Goal: Task Accomplishment & Management: Manage account settings

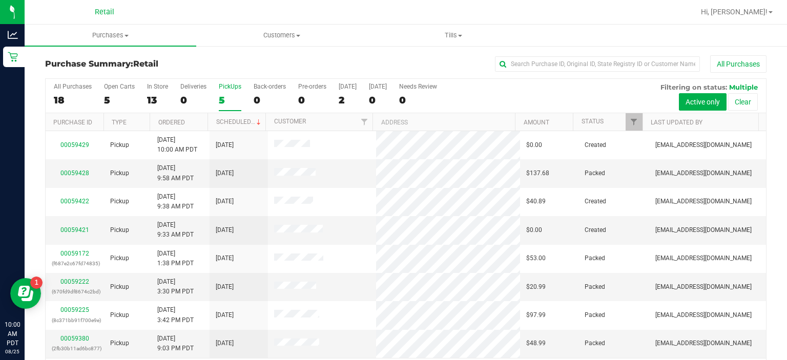
click at [229, 85] on div "PickUps" at bounding box center [230, 86] width 23 height 7
click at [0, 0] on input "PickUps 5" at bounding box center [0, 0] width 0 height 0
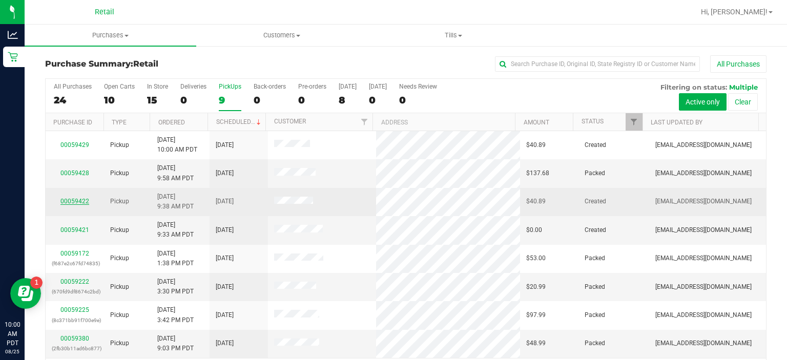
click at [78, 199] on link "00059422" at bounding box center [74, 201] width 29 height 7
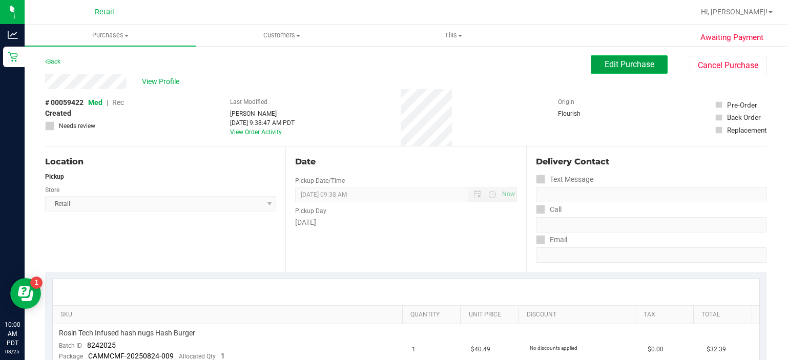
click at [608, 64] on span "Edit Purchase" at bounding box center [630, 64] width 50 height 10
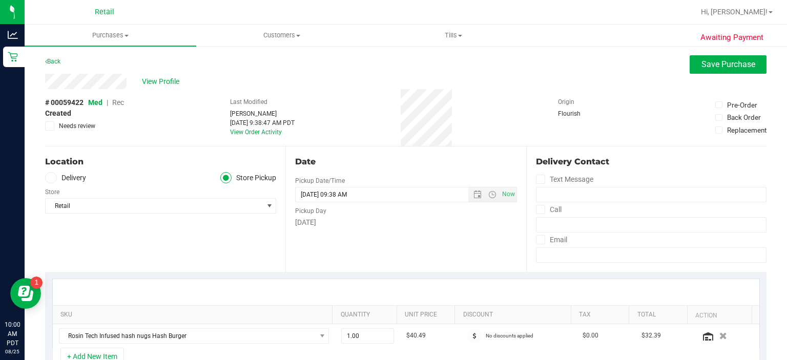
click at [120, 102] on span "Rec" at bounding box center [118, 102] width 12 height 8
click at [707, 63] on span "Save Purchase" at bounding box center [728, 64] width 54 height 10
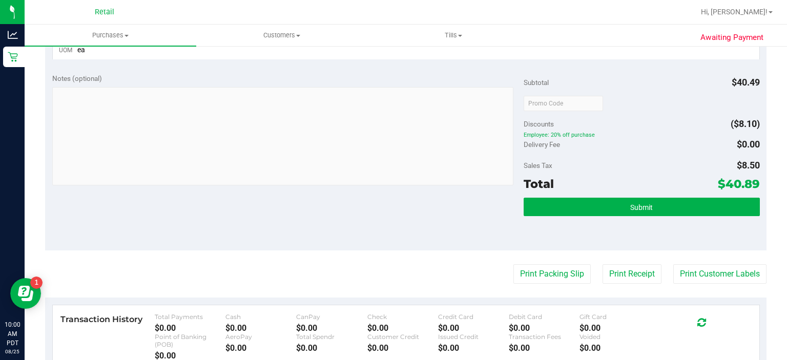
scroll to position [334, 0]
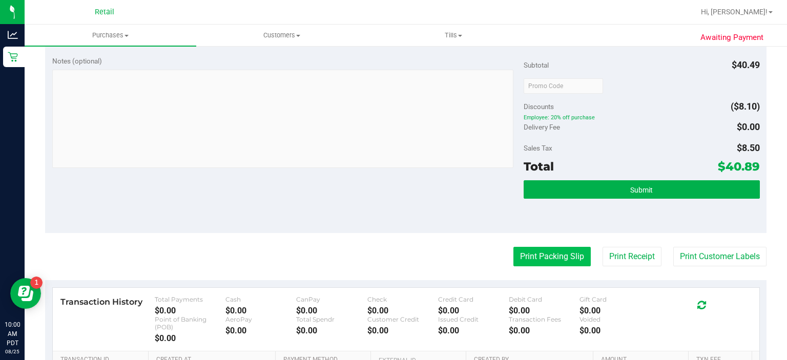
click at [542, 252] on button "Print Packing Slip" at bounding box center [551, 256] width 77 height 19
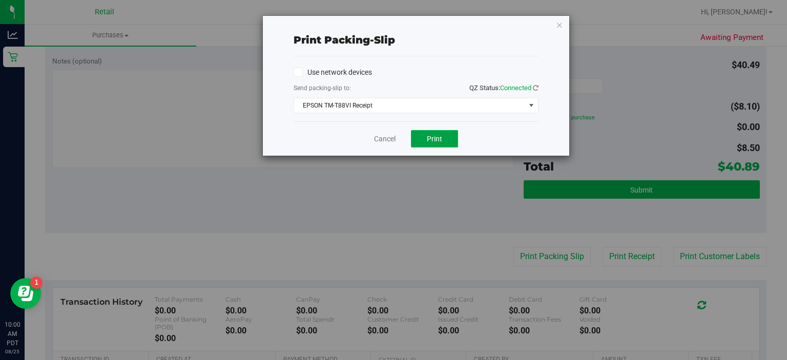
click at [439, 133] on button "Print" at bounding box center [434, 138] width 47 height 17
click at [378, 137] on link "Cancel" at bounding box center [385, 139] width 22 height 11
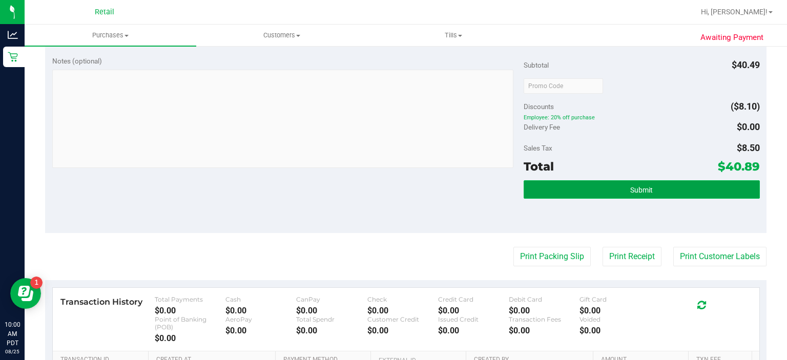
click at [657, 192] on button "Submit" at bounding box center [642, 189] width 236 height 18
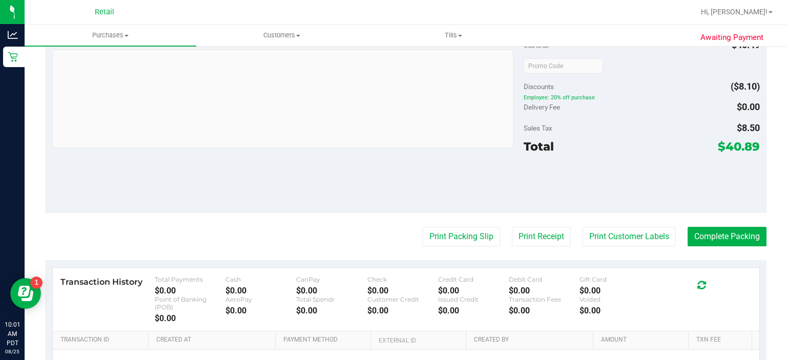
scroll to position [362, 0]
click at [721, 235] on button "Complete Packing" at bounding box center [727, 235] width 79 height 19
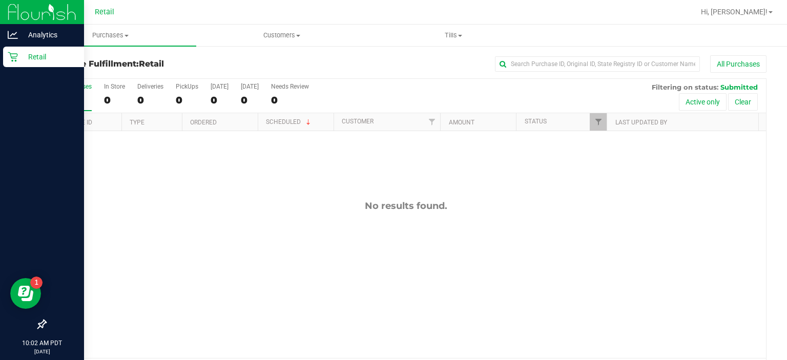
click at [2, 64] on link "Retail" at bounding box center [42, 58] width 84 height 22
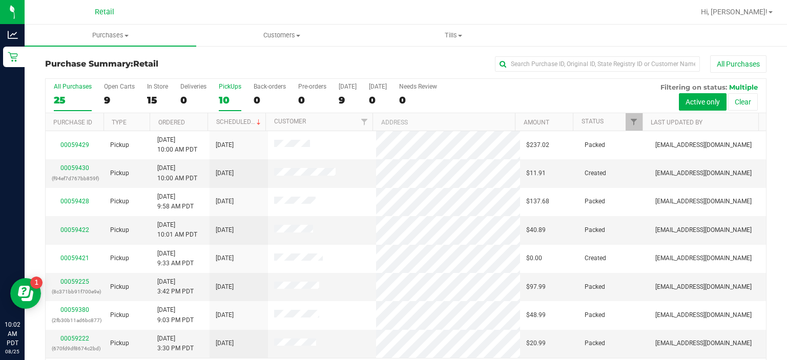
click at [231, 85] on div "PickUps" at bounding box center [230, 86] width 23 height 7
click at [0, 0] on input "PickUps 10" at bounding box center [0, 0] width 0 height 0
click at [80, 164] on link "00059430" at bounding box center [74, 167] width 29 height 7
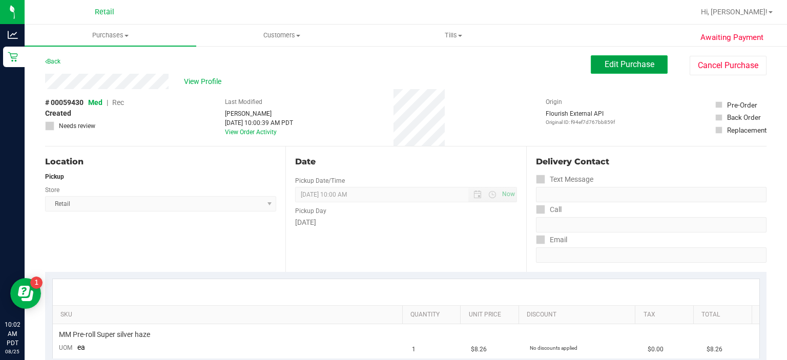
click at [625, 57] on button "Edit Purchase" at bounding box center [629, 64] width 77 height 18
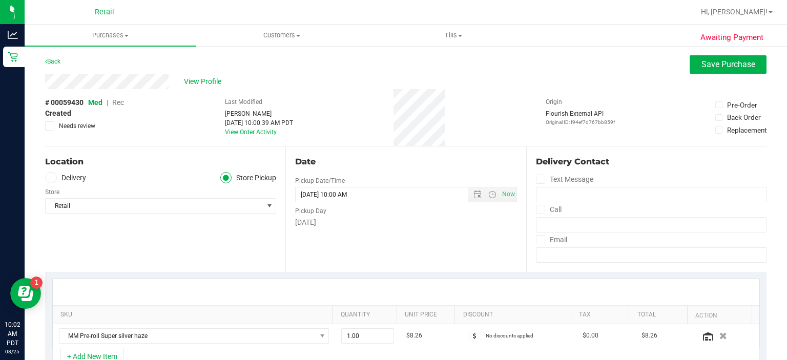
click at [120, 101] on span "Rec" at bounding box center [118, 102] width 12 height 8
click at [701, 63] on span "Save Purchase" at bounding box center [728, 64] width 54 height 10
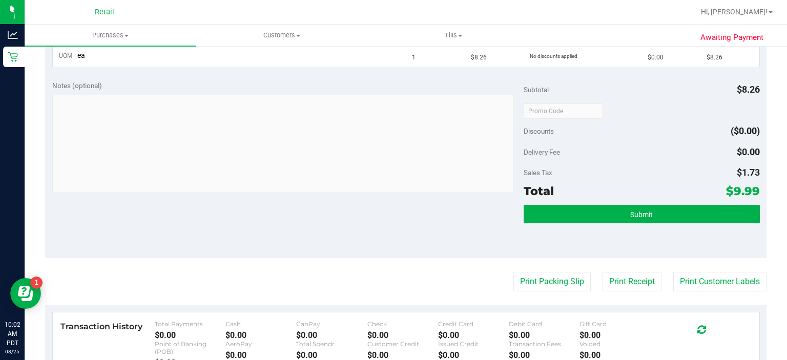
scroll to position [293, 0]
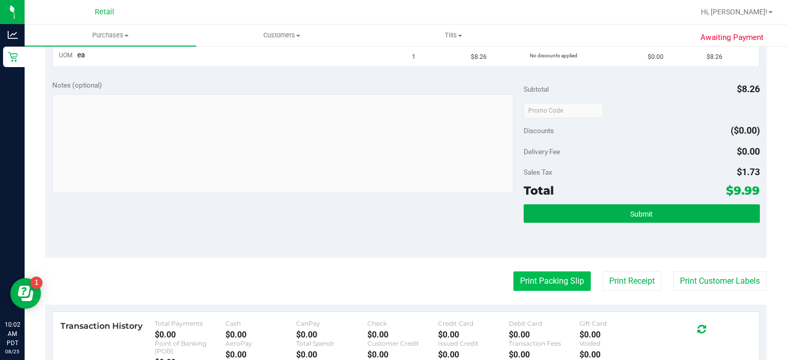
click at [529, 279] on button "Print Packing Slip" at bounding box center [551, 281] width 77 height 19
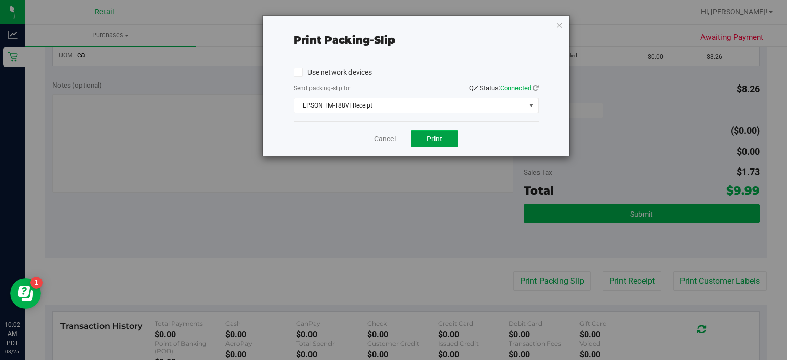
click at [439, 141] on span "Print" at bounding box center [434, 139] width 15 height 8
click at [381, 138] on link "Cancel" at bounding box center [385, 139] width 22 height 11
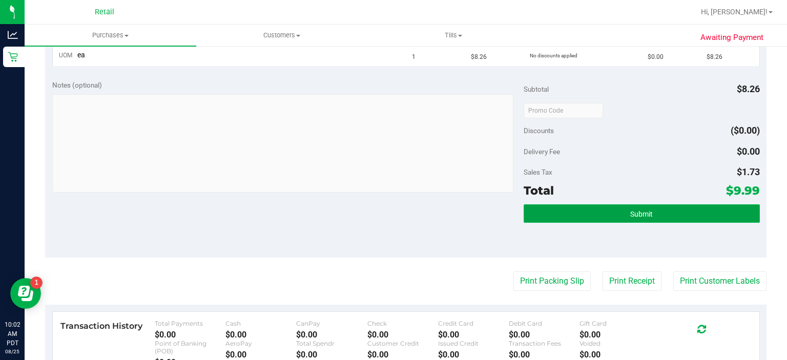
click at [651, 216] on button "Submit" at bounding box center [642, 213] width 236 height 18
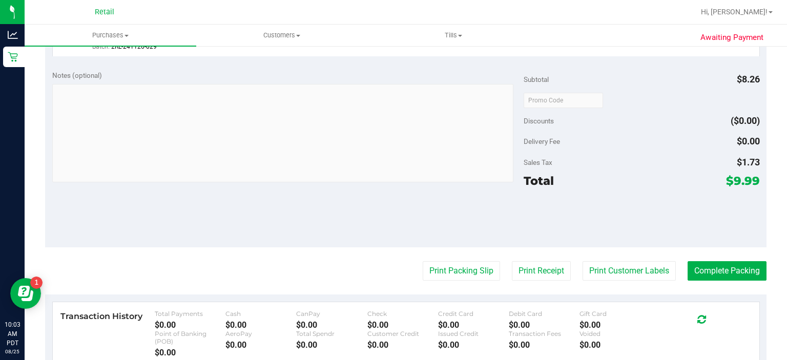
scroll to position [359, 0]
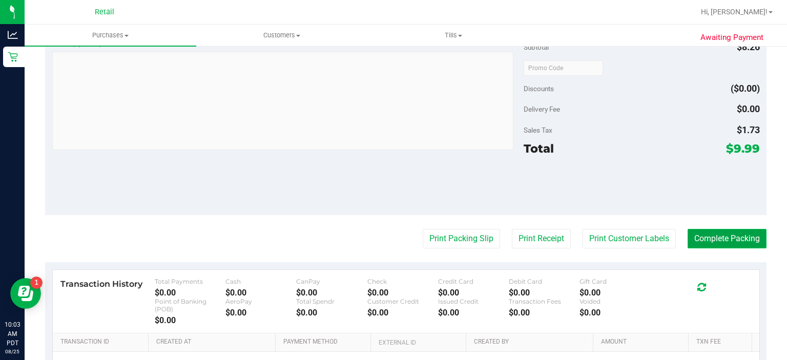
click at [730, 241] on button "Complete Packing" at bounding box center [727, 238] width 79 height 19
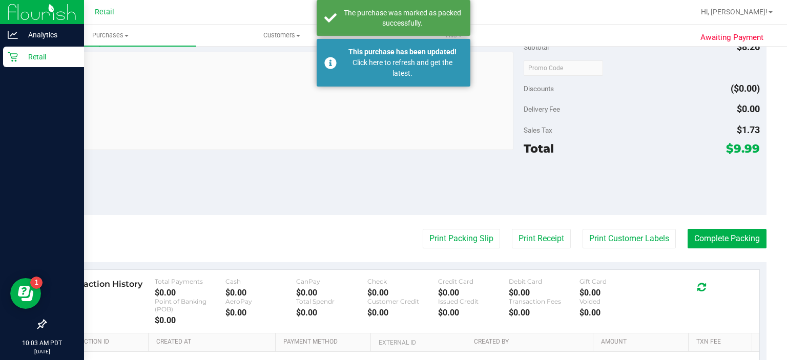
click at [12, 64] on div "Retail" at bounding box center [43, 57] width 81 height 20
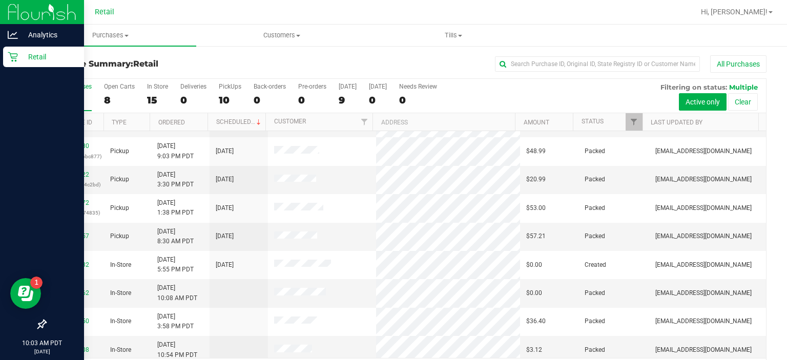
scroll to position [164, 0]
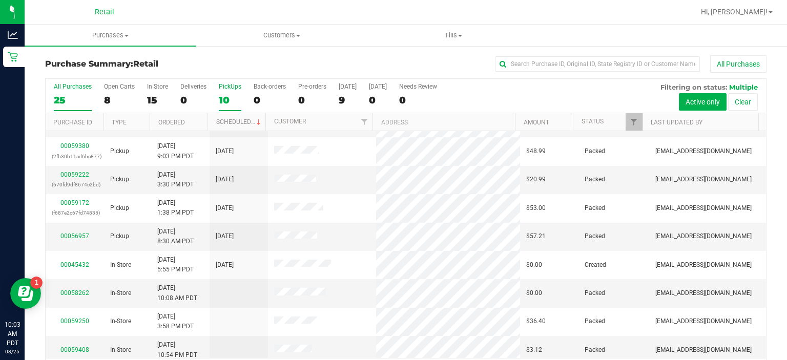
click at [231, 86] on div "PickUps" at bounding box center [230, 86] width 23 height 7
click at [0, 0] on input "PickUps 10" at bounding box center [0, 0] width 0 height 0
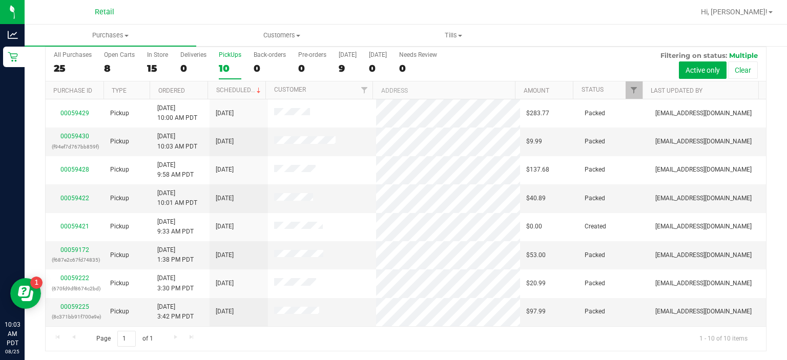
scroll to position [0, 0]
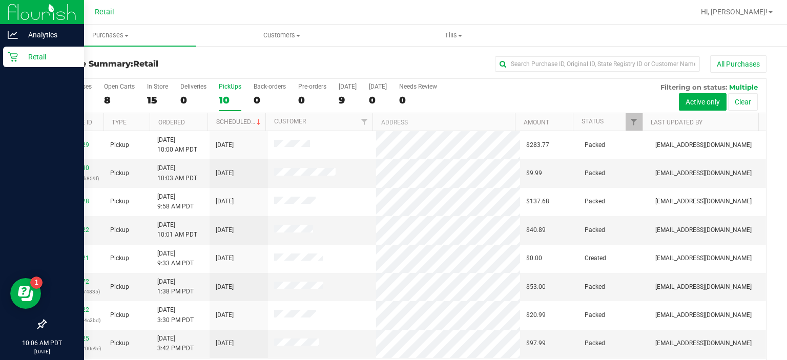
click at [17, 64] on div "Retail" at bounding box center [43, 57] width 81 height 20
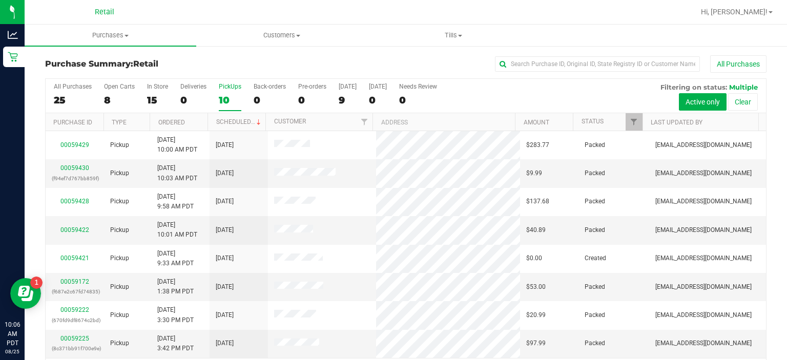
click at [231, 90] on div "PickUps" at bounding box center [230, 86] width 23 height 7
click at [0, 0] on input "PickUps 10" at bounding box center [0, 0] width 0 height 0
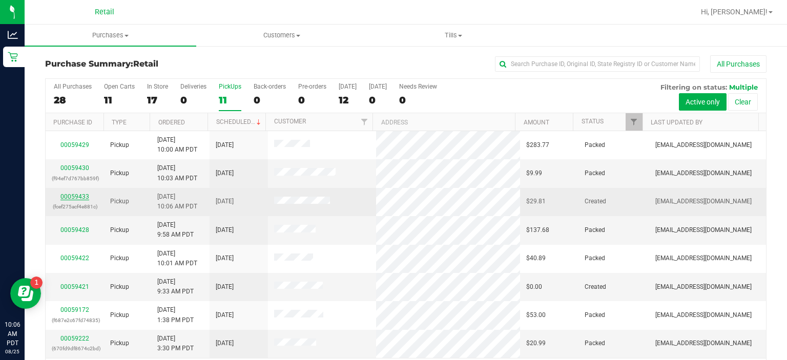
click at [79, 194] on link "00059433" at bounding box center [74, 196] width 29 height 7
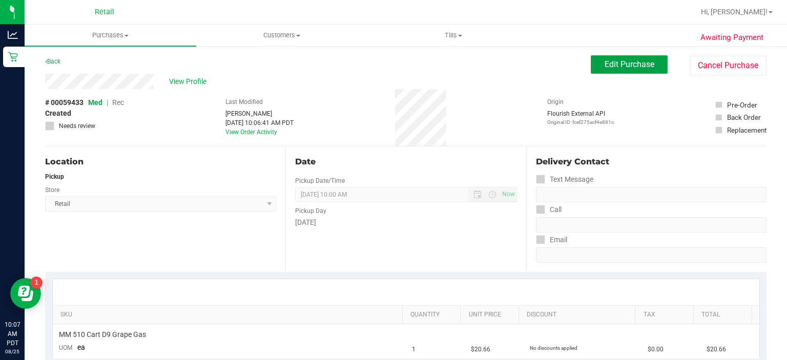
click at [622, 67] on span "Edit Purchase" at bounding box center [630, 64] width 50 height 10
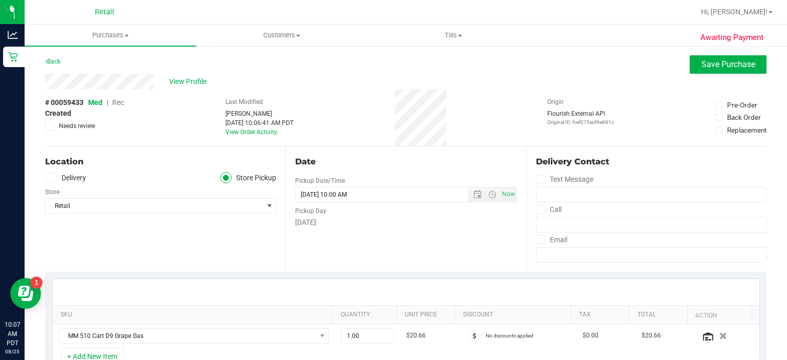
click at [119, 105] on span "Rec" at bounding box center [118, 102] width 12 height 8
click at [704, 66] on span "Save Purchase" at bounding box center [728, 64] width 54 height 10
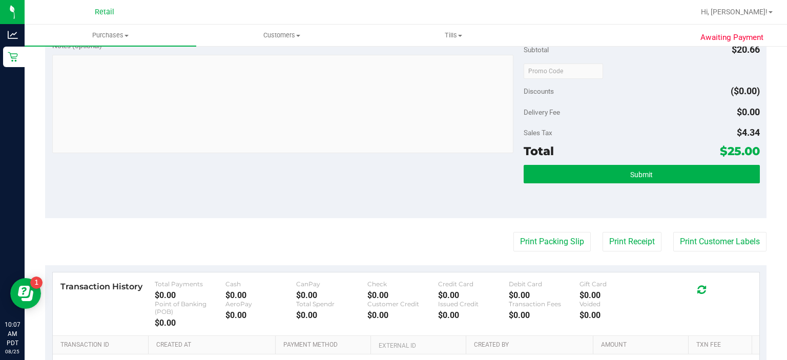
scroll to position [333, 0]
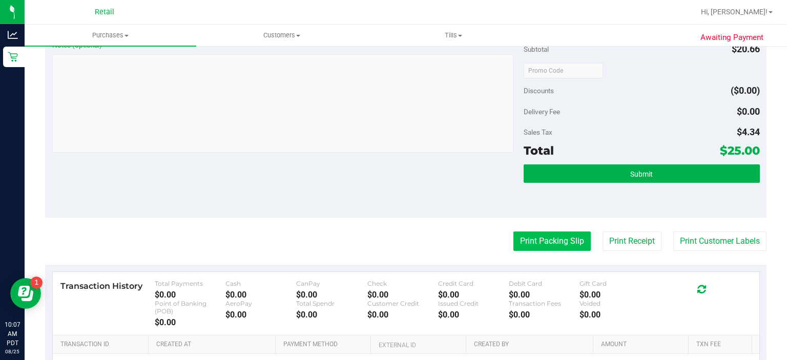
click at [535, 244] on button "Print Packing Slip" at bounding box center [551, 241] width 77 height 19
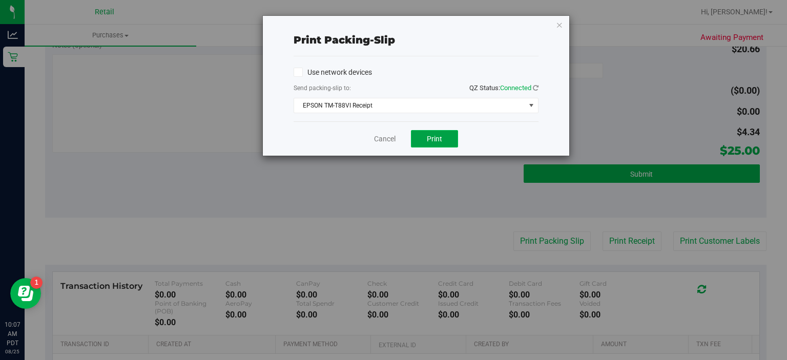
click at [428, 137] on span "Print" at bounding box center [434, 139] width 15 height 8
click at [377, 138] on link "Cancel" at bounding box center [385, 139] width 22 height 11
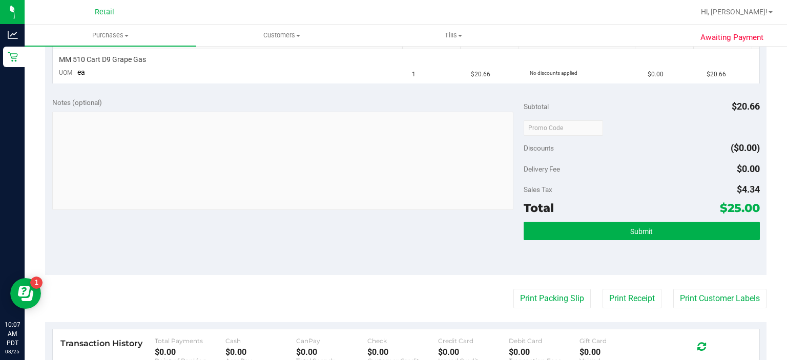
scroll to position [256, 0]
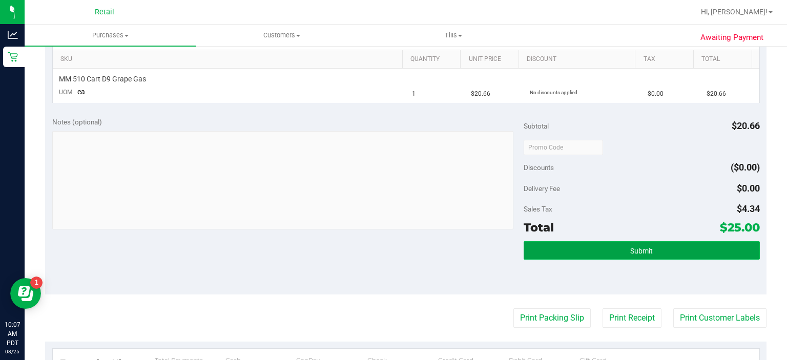
click at [605, 247] on button "Submit" at bounding box center [642, 250] width 236 height 18
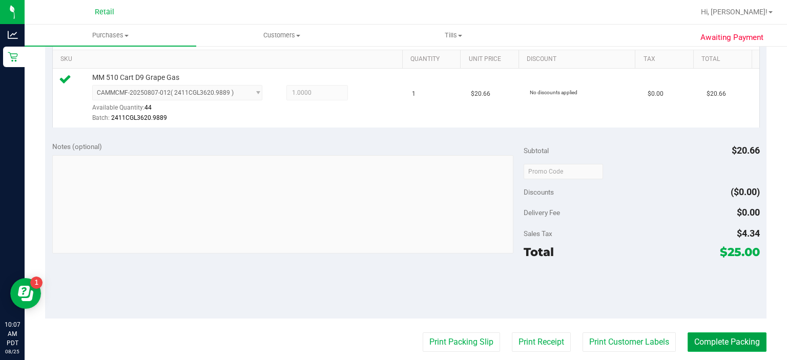
click at [726, 333] on button "Complete Packing" at bounding box center [727, 342] width 79 height 19
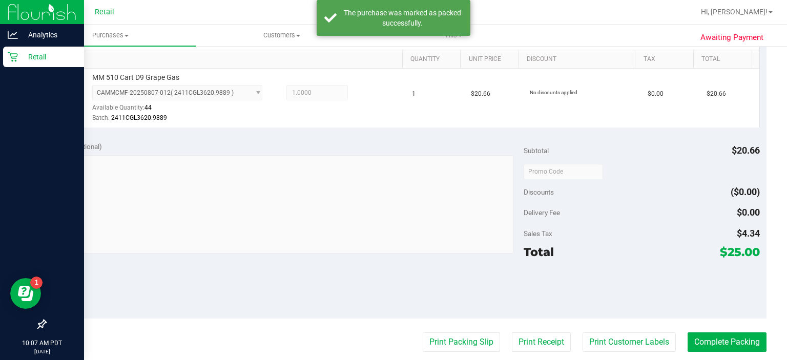
click at [16, 54] on icon at bounding box center [13, 57] width 10 height 10
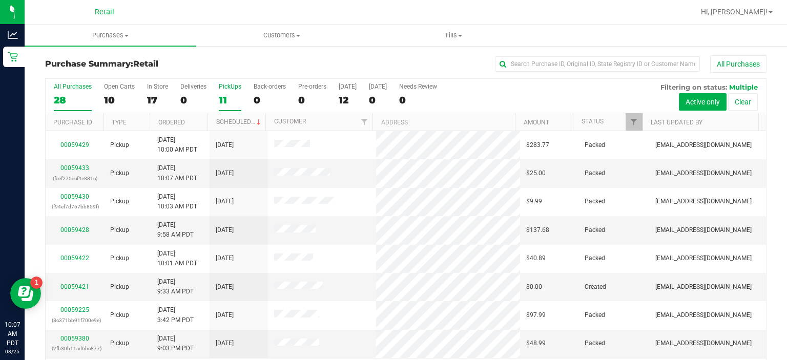
click at [229, 87] on div "PickUps" at bounding box center [230, 86] width 23 height 7
click at [0, 0] on input "PickUps 11" at bounding box center [0, 0] width 0 height 0
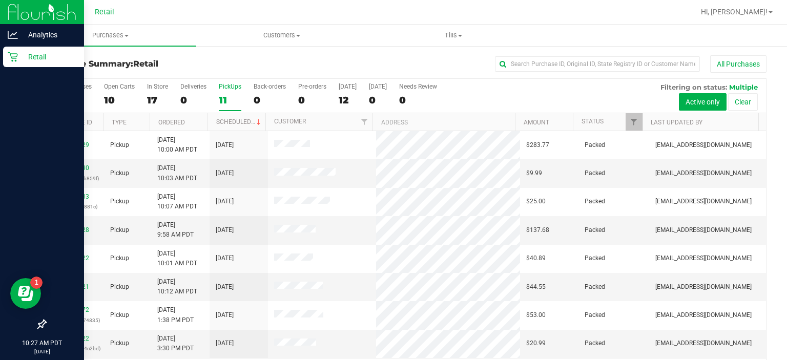
click at [16, 61] on icon at bounding box center [13, 57] width 10 height 10
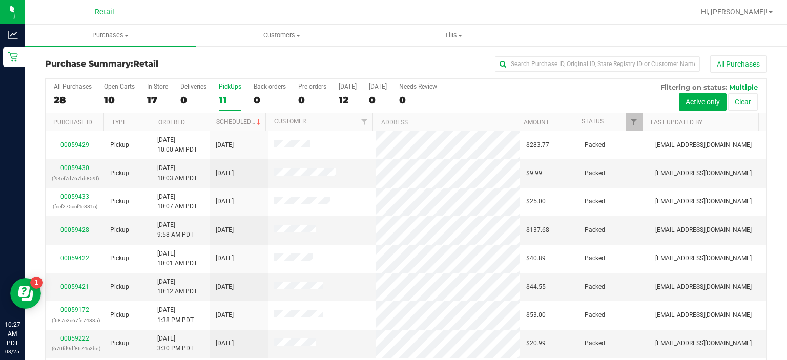
click at [230, 88] on div "PickUps" at bounding box center [230, 86] width 23 height 7
click at [0, 0] on input "PickUps 11" at bounding box center [0, 0] width 0 height 0
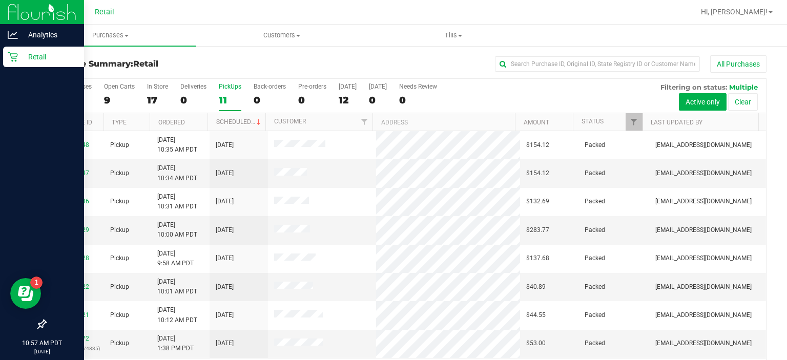
click at [20, 60] on p "Retail" at bounding box center [48, 57] width 61 height 12
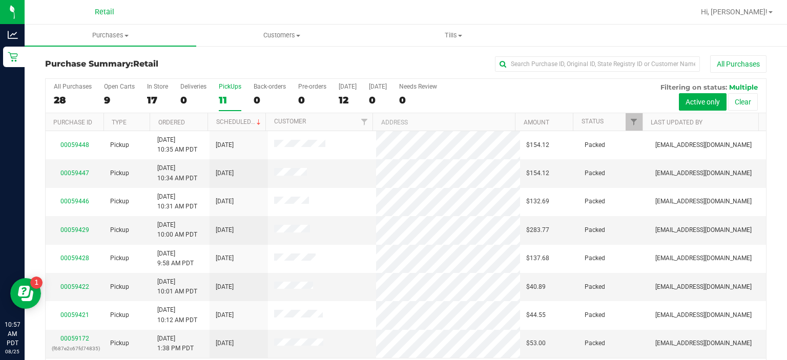
click at [231, 86] on div "PickUps" at bounding box center [230, 86] width 23 height 7
click at [0, 0] on input "PickUps 11" at bounding box center [0, 0] width 0 height 0
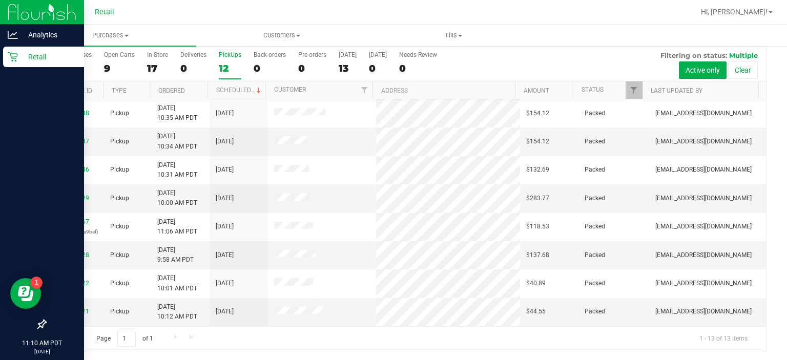
click at [13, 64] on div "Retail" at bounding box center [43, 57] width 81 height 20
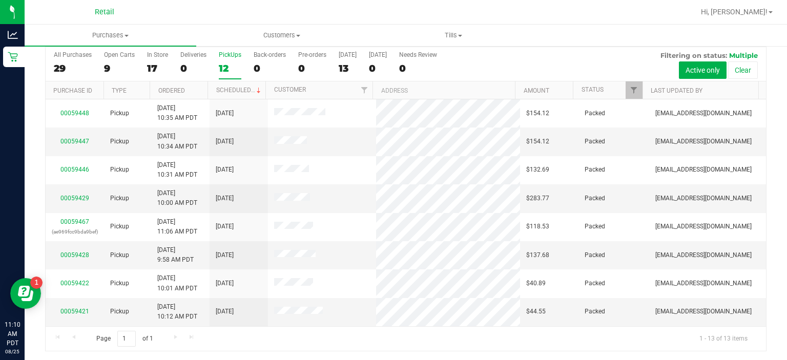
click at [232, 56] on div "PickUps" at bounding box center [230, 54] width 23 height 7
click at [0, 0] on input "PickUps 12" at bounding box center [0, 0] width 0 height 0
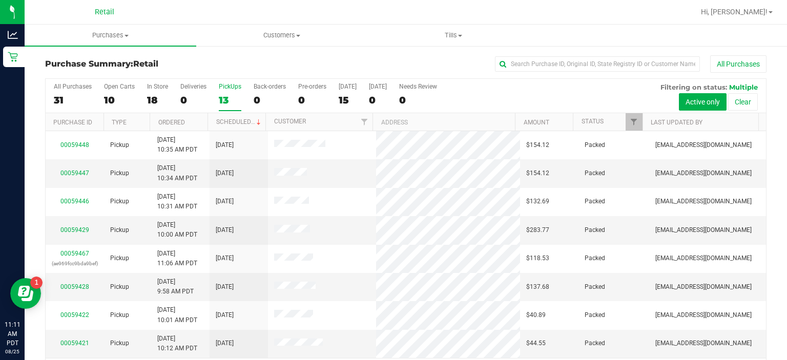
click at [234, 84] on div "PickUps" at bounding box center [230, 86] width 23 height 7
click at [0, 0] on input "PickUps 13" at bounding box center [0, 0] width 0 height 0
click at [75, 281] on link "00059471" at bounding box center [74, 281] width 29 height 7
click at [78, 281] on link "00059471" at bounding box center [74, 281] width 29 height 7
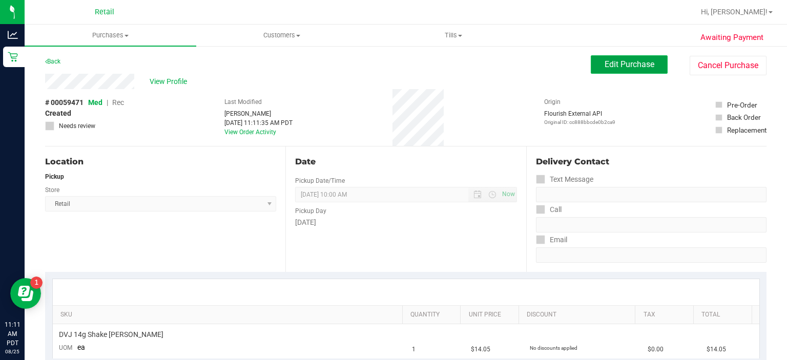
click at [632, 64] on span "Edit Purchase" at bounding box center [630, 64] width 50 height 10
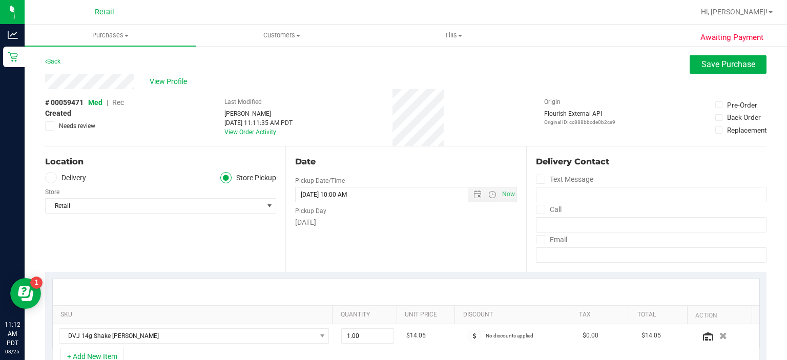
click at [115, 105] on span "Rec" at bounding box center [118, 102] width 12 height 8
click at [716, 66] on span "Save Purchase" at bounding box center [728, 64] width 54 height 10
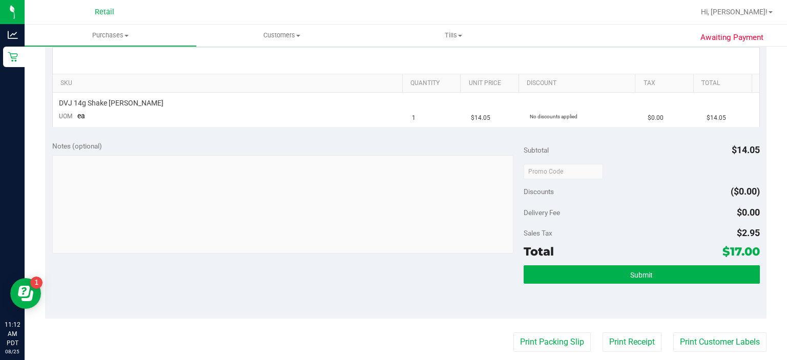
scroll to position [234, 0]
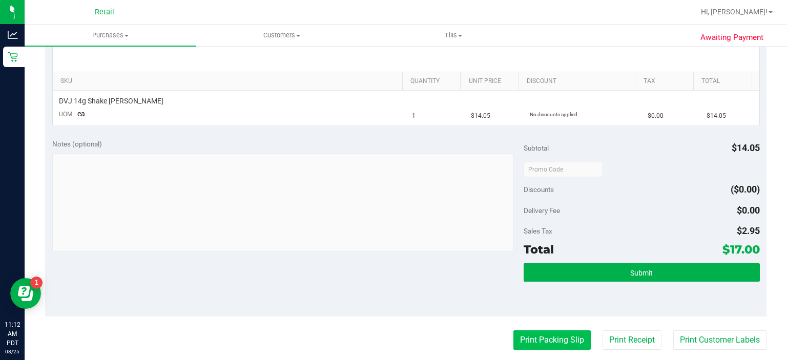
click at [529, 348] on button "Print Packing Slip" at bounding box center [551, 340] width 77 height 19
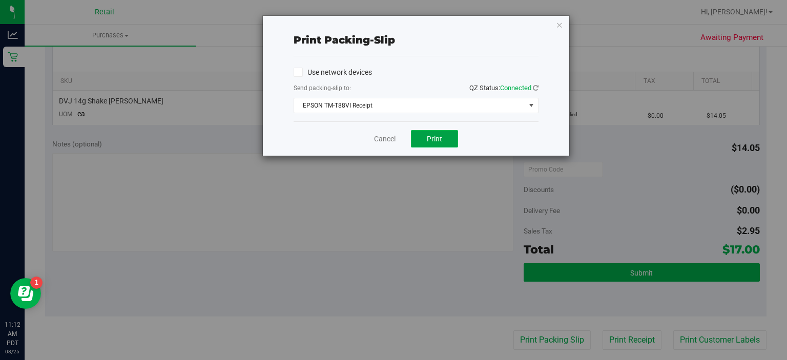
click at [431, 141] on span "Print" at bounding box center [434, 139] width 15 height 8
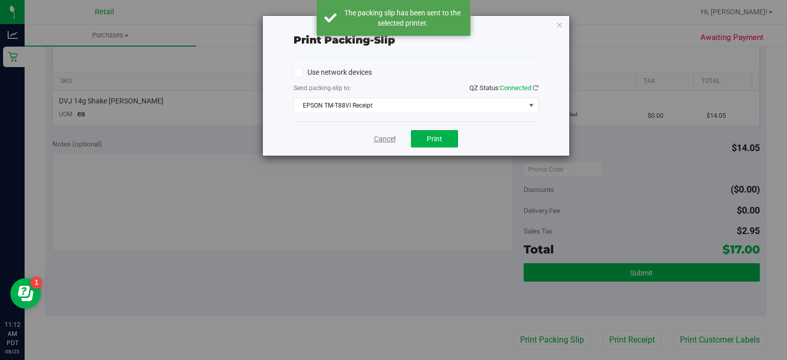
click at [383, 138] on link "Cancel" at bounding box center [385, 139] width 22 height 11
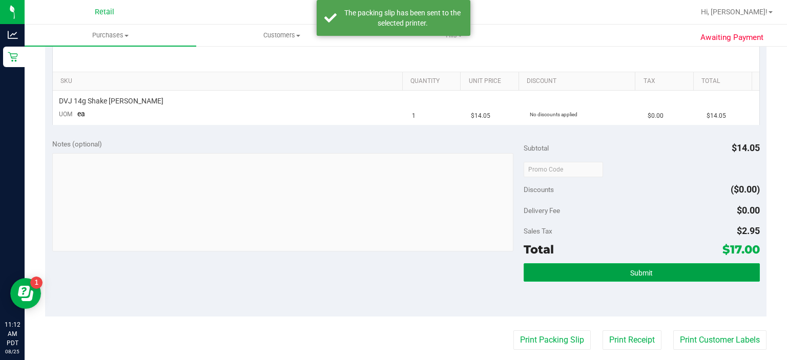
click at [637, 281] on button "Submit" at bounding box center [642, 272] width 236 height 18
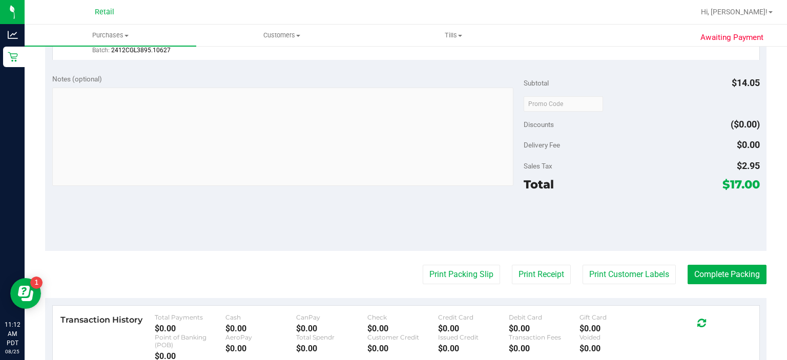
scroll to position [331, 0]
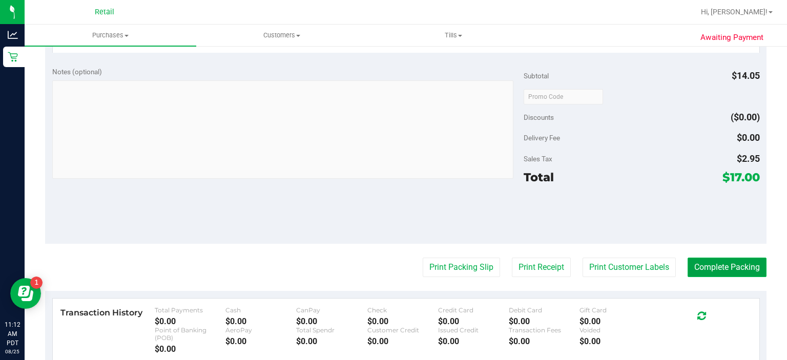
click at [714, 267] on button "Complete Packing" at bounding box center [727, 267] width 79 height 19
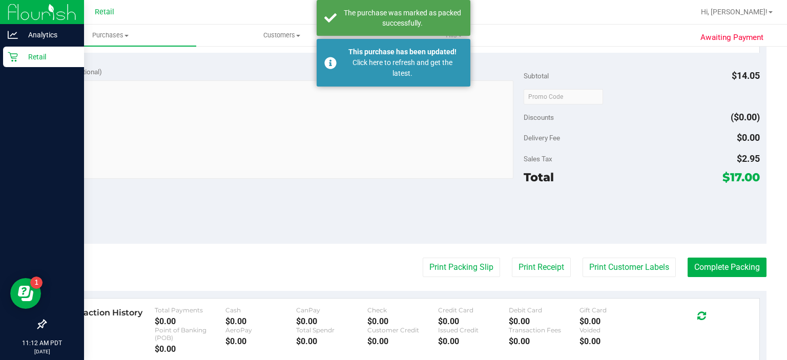
click at [16, 77] on div at bounding box center [42, 192] width 84 height 246
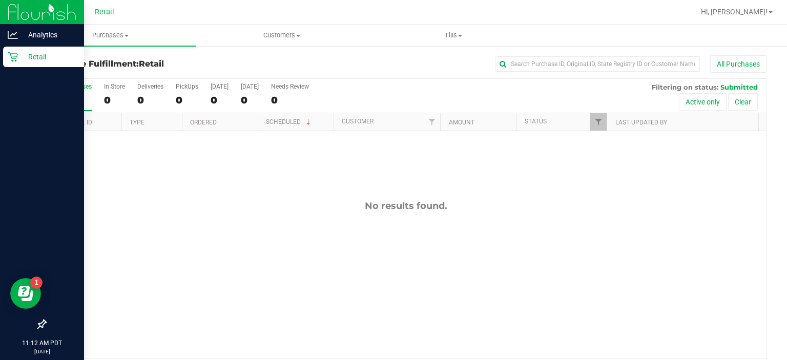
click at [14, 66] on div "Retail" at bounding box center [43, 57] width 81 height 20
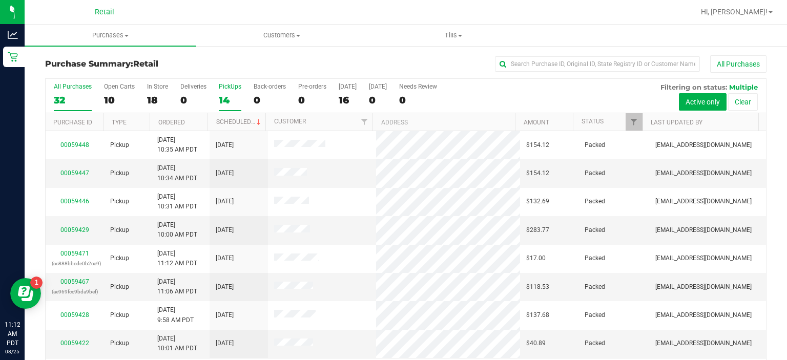
click at [225, 87] on div "PickUps" at bounding box center [230, 86] width 23 height 7
click at [0, 0] on input "PickUps 14" at bounding box center [0, 0] width 0 height 0
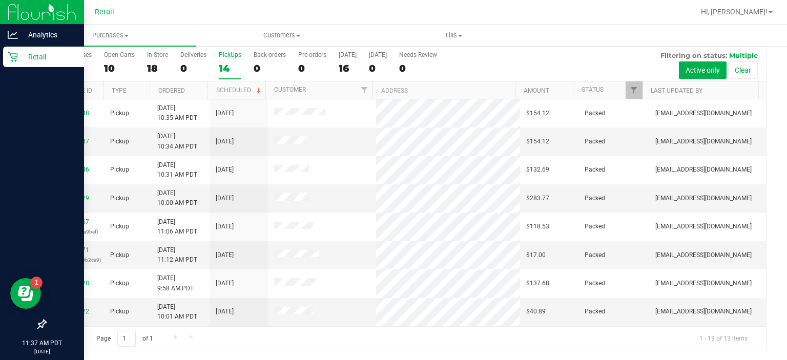
click at [16, 64] on div "Retail" at bounding box center [43, 57] width 81 height 20
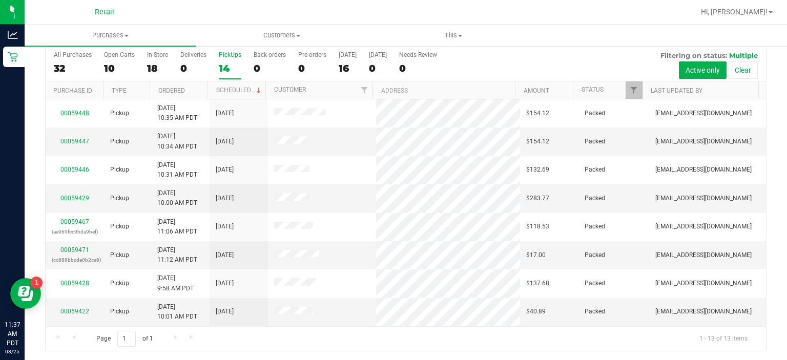
click at [236, 61] on label "PickUps 14" at bounding box center [230, 65] width 23 height 28
click at [0, 0] on input "PickUps 14" at bounding box center [0, 0] width 0 height 0
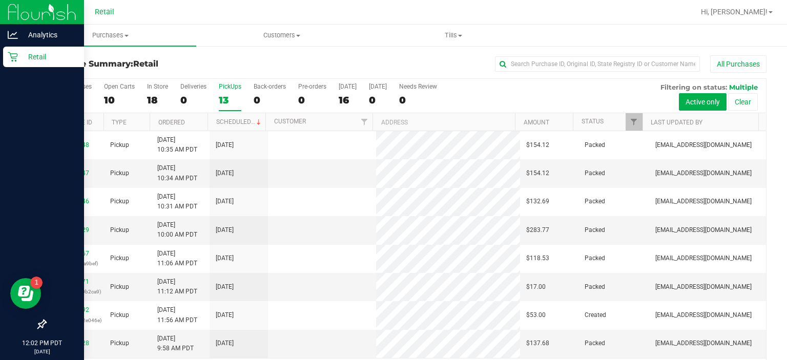
click at [9, 64] on div "Retail" at bounding box center [43, 57] width 81 height 20
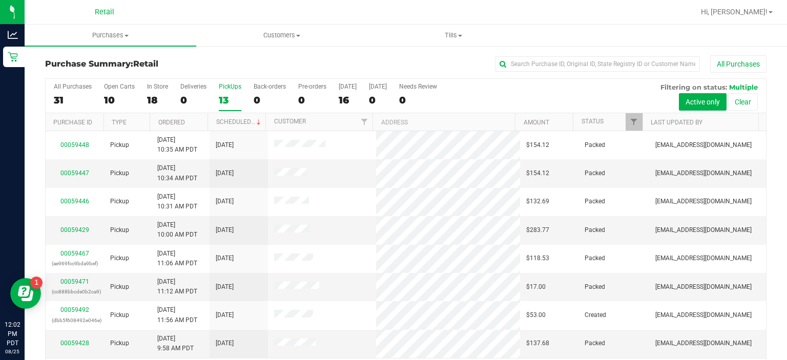
click at [235, 86] on div "PickUps" at bounding box center [230, 86] width 23 height 7
click at [0, 0] on input "PickUps 13" at bounding box center [0, 0] width 0 height 0
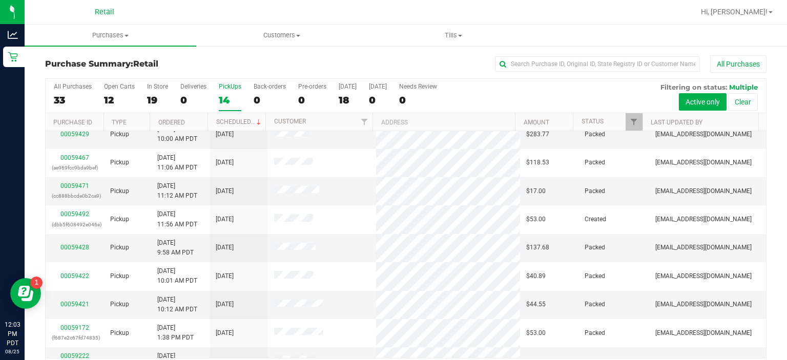
scroll to position [104, 0]
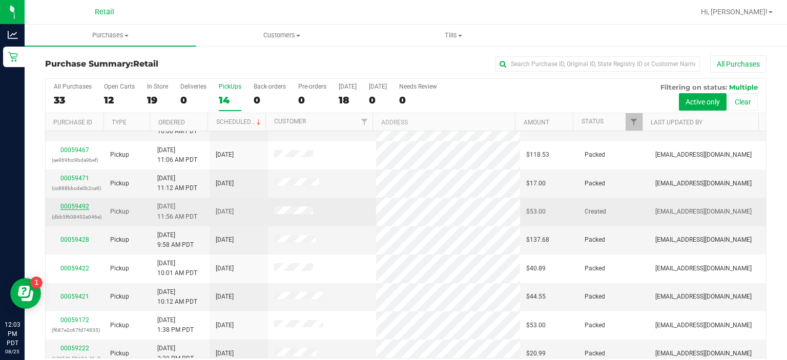
click at [81, 203] on link "00059492" at bounding box center [74, 206] width 29 height 7
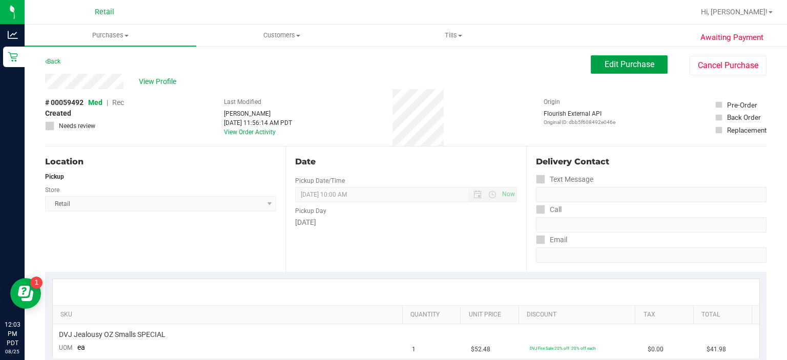
click at [621, 65] on span "Edit Purchase" at bounding box center [630, 64] width 50 height 10
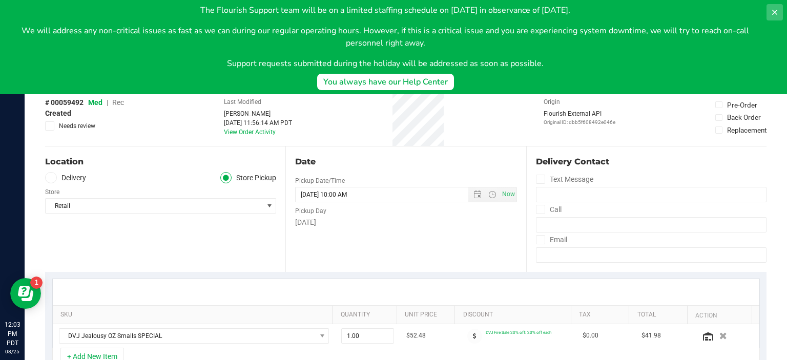
click at [775, 12] on icon at bounding box center [774, 12] width 5 height 5
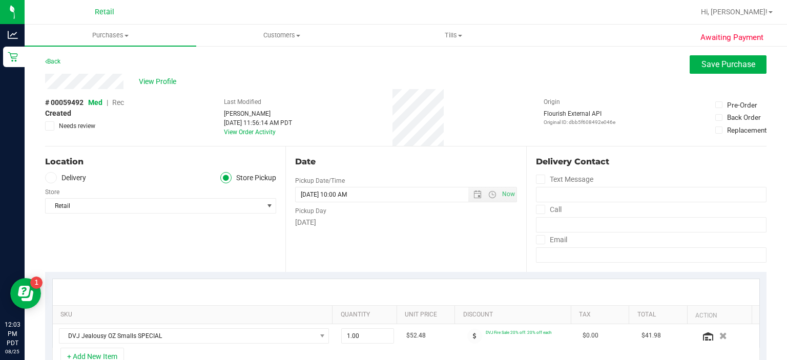
click at [121, 103] on span "Rec" at bounding box center [118, 102] width 12 height 8
click at [709, 66] on span "Save Purchase" at bounding box center [728, 64] width 54 height 10
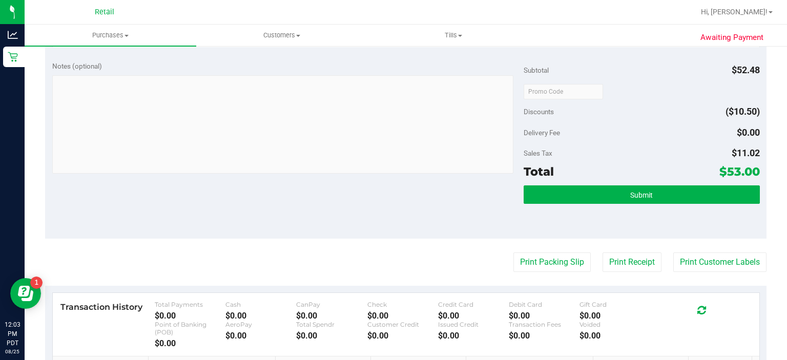
scroll to position [313, 0]
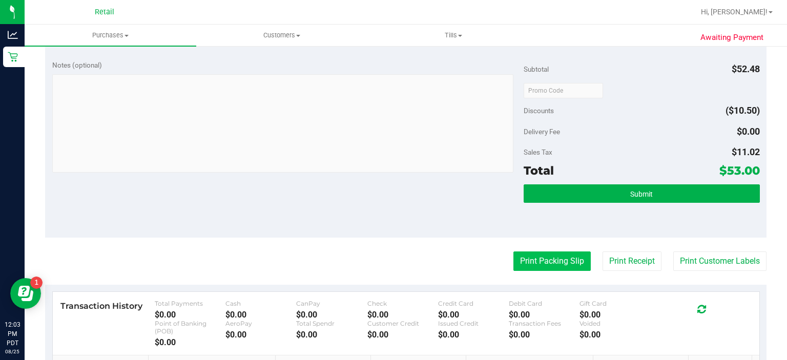
click at [536, 262] on button "Print Packing Slip" at bounding box center [551, 261] width 77 height 19
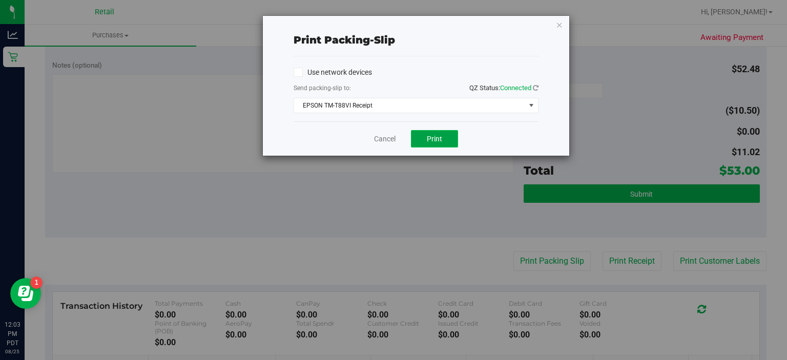
click at [437, 139] on span "Print" at bounding box center [434, 139] width 15 height 8
click at [388, 137] on link "Cancel" at bounding box center [385, 139] width 22 height 11
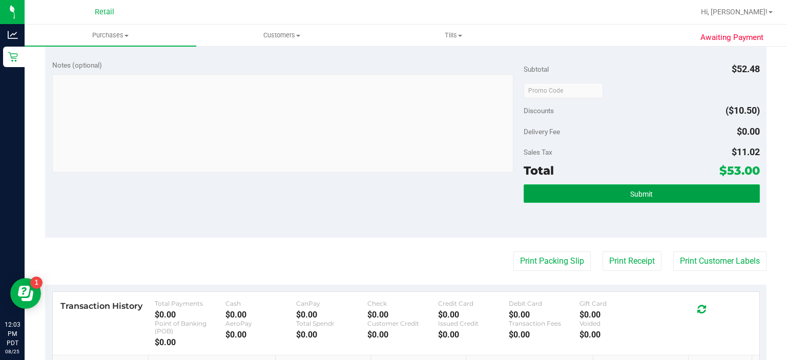
click at [637, 186] on button "Submit" at bounding box center [642, 193] width 236 height 18
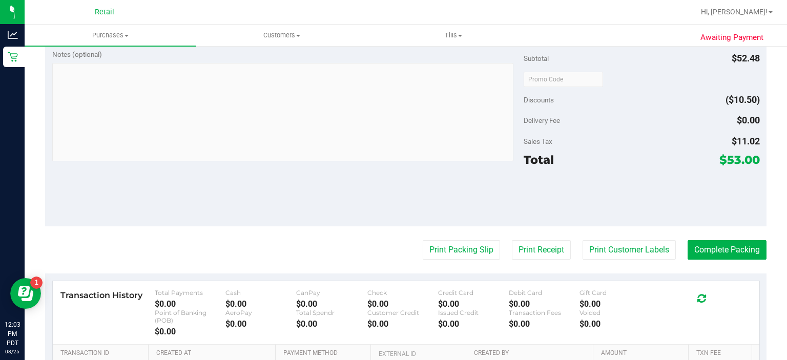
scroll to position [359, 0]
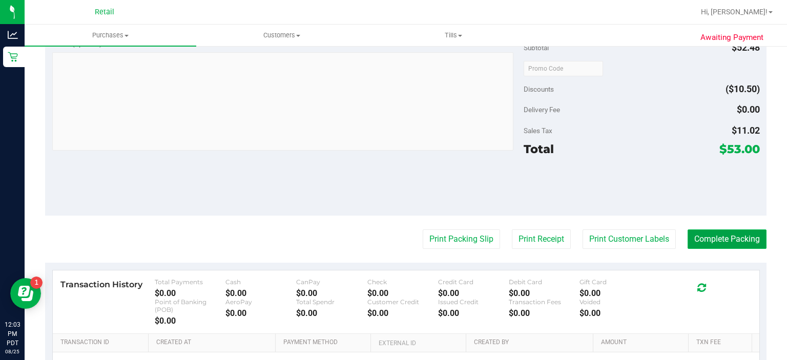
click at [723, 242] on button "Complete Packing" at bounding box center [727, 239] width 79 height 19
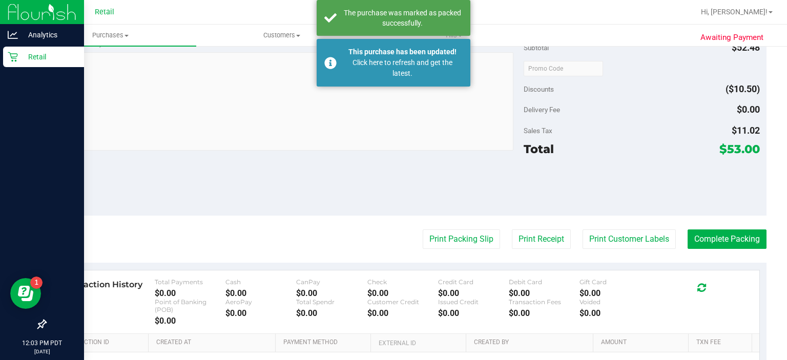
click at [16, 61] on icon at bounding box center [13, 57] width 10 height 10
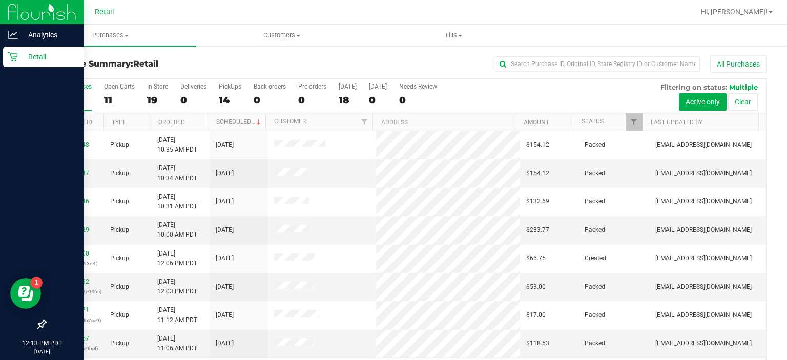
click at [9, 61] on icon at bounding box center [13, 57] width 10 height 10
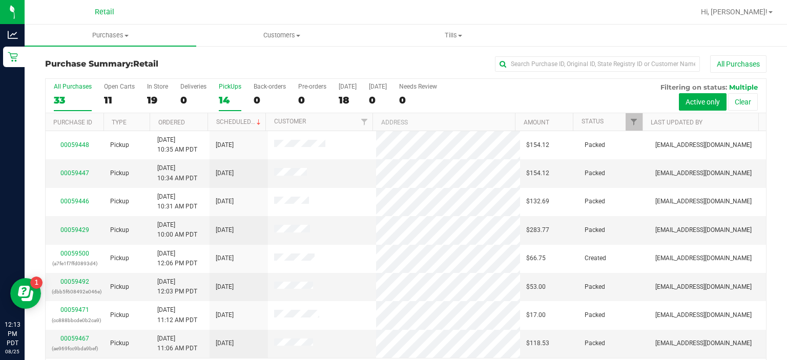
click at [232, 89] on div "PickUps" at bounding box center [230, 86] width 23 height 7
click at [0, 0] on input "PickUps 14" at bounding box center [0, 0] width 0 height 0
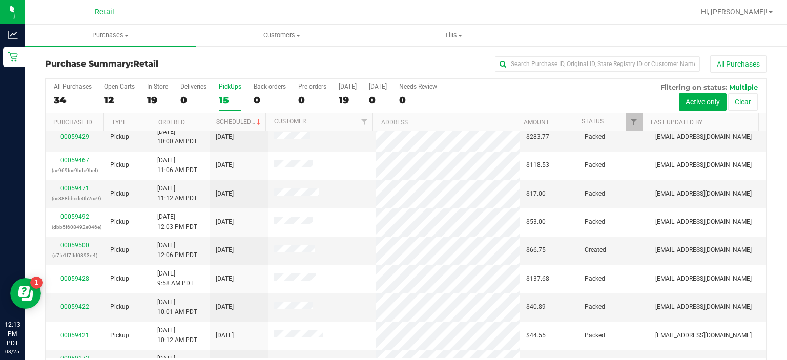
scroll to position [94, 0]
click at [82, 241] on link "00059500" at bounding box center [74, 244] width 29 height 7
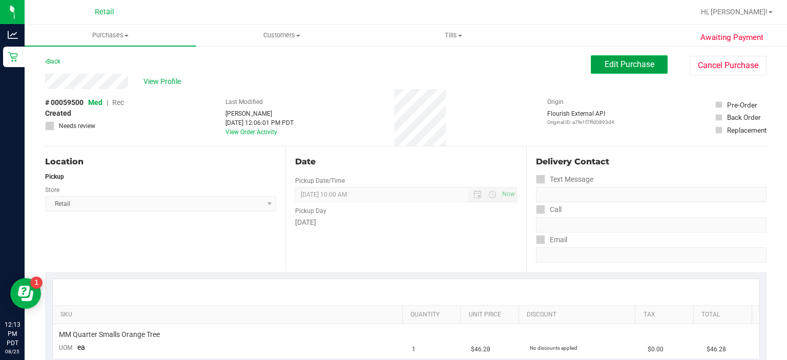
click at [614, 61] on span "Edit Purchase" at bounding box center [630, 64] width 50 height 10
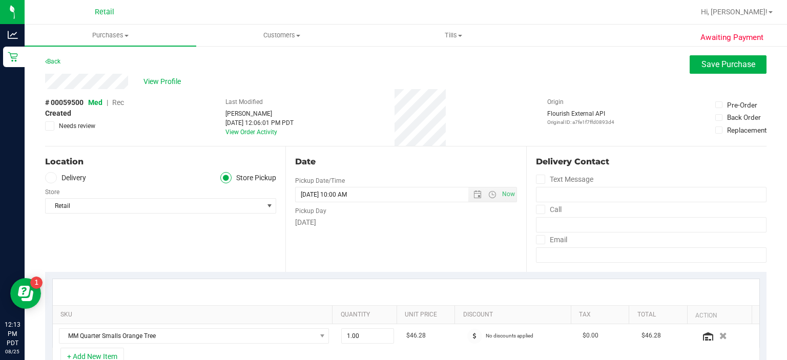
click at [117, 102] on span "Rec" at bounding box center [118, 102] width 12 height 8
click at [312, 72] on div "Back Save Purchase" at bounding box center [405, 64] width 721 height 18
click at [718, 70] on button "Save Purchase" at bounding box center [728, 64] width 77 height 18
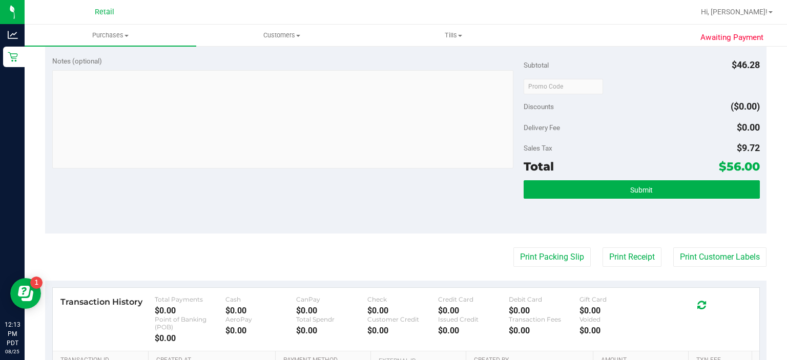
scroll to position [319, 0]
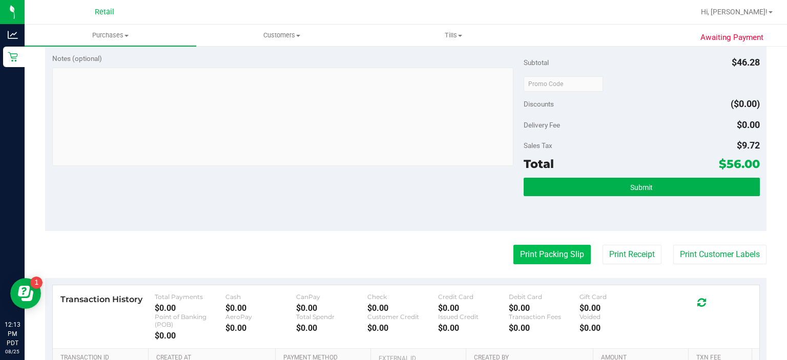
click at [536, 256] on button "Print Packing Slip" at bounding box center [551, 254] width 77 height 19
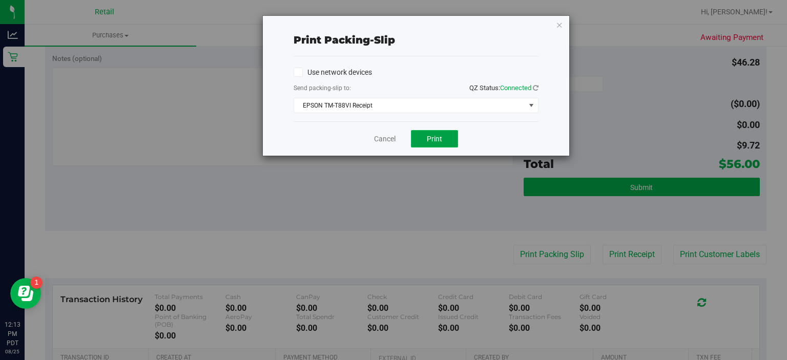
click at [436, 138] on span "Print" at bounding box center [434, 139] width 15 height 8
click at [381, 139] on link "Cancel" at bounding box center [385, 139] width 22 height 11
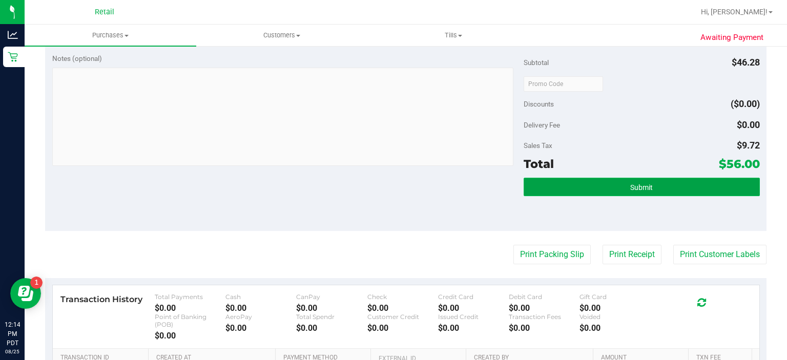
click at [639, 185] on span "Submit" at bounding box center [641, 187] width 23 height 8
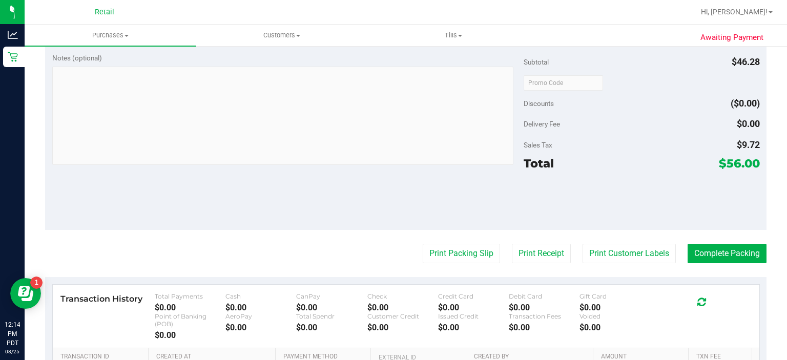
scroll to position [344, 0]
click at [727, 248] on button "Complete Packing" at bounding box center [727, 253] width 79 height 19
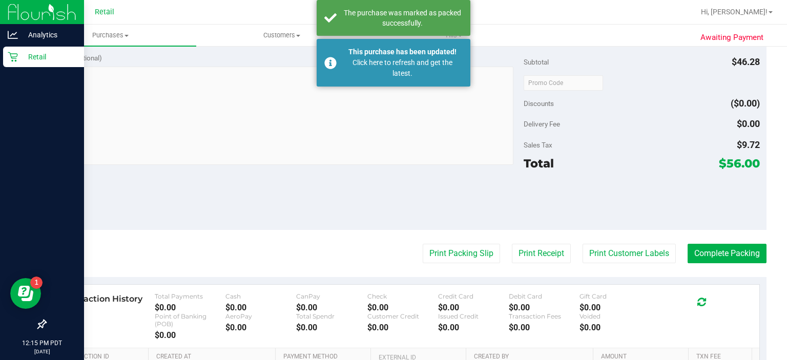
click at [14, 64] on div "Retail" at bounding box center [43, 57] width 81 height 20
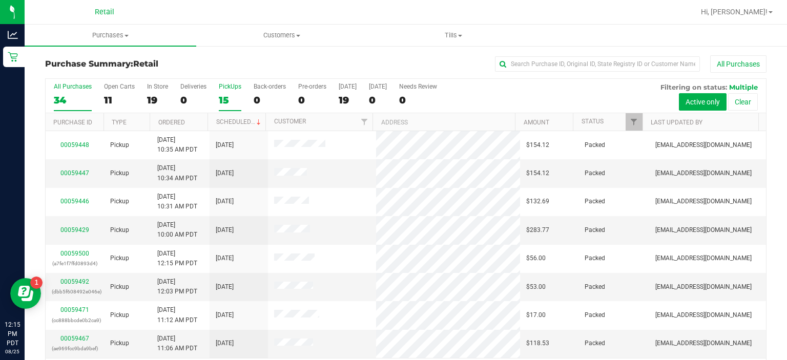
click at [230, 89] on div "PickUps" at bounding box center [230, 86] width 23 height 7
click at [0, 0] on input "PickUps 15" at bounding box center [0, 0] width 0 height 0
